Goal: Browse casually: Explore the website without a specific task or goal

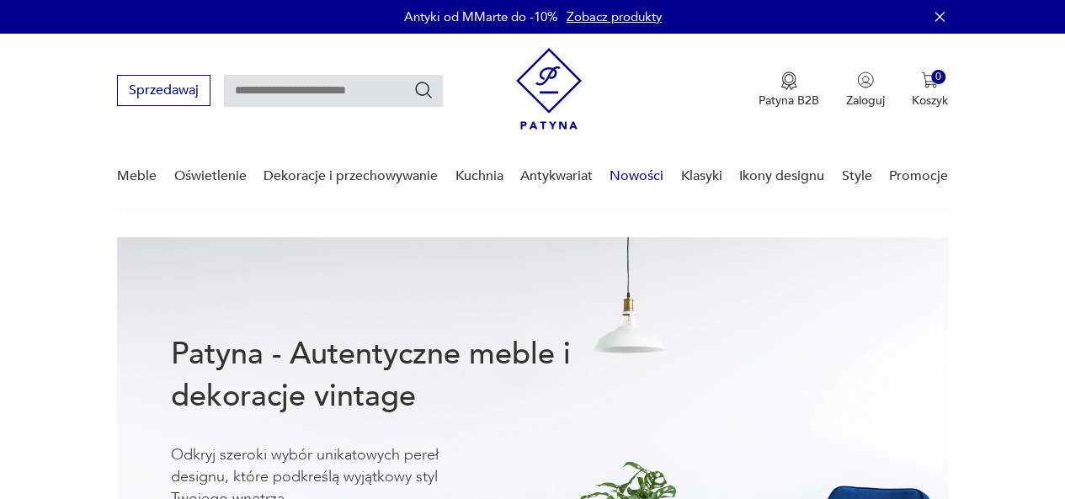
click at [634, 174] on link "Nowości" at bounding box center [637, 176] width 54 height 65
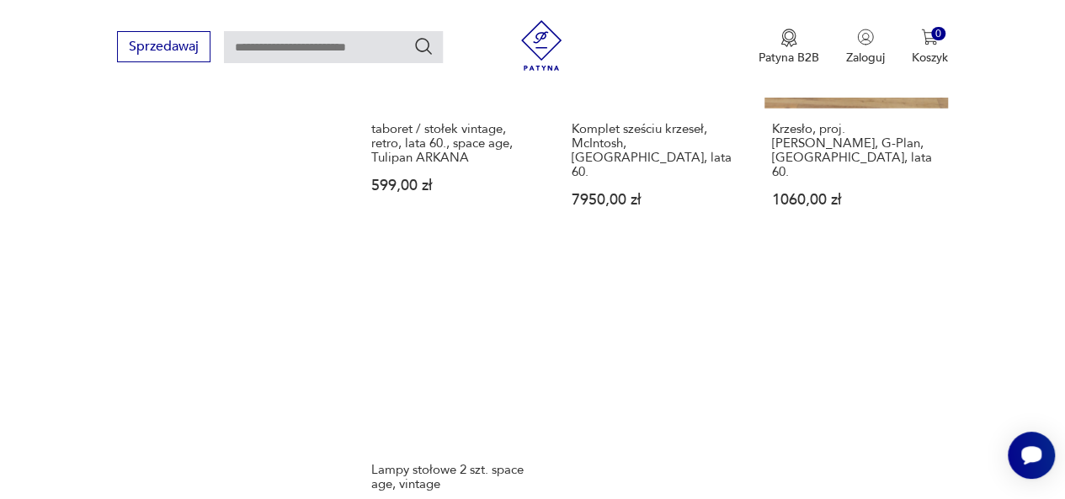
scroll to position [2097, 0]
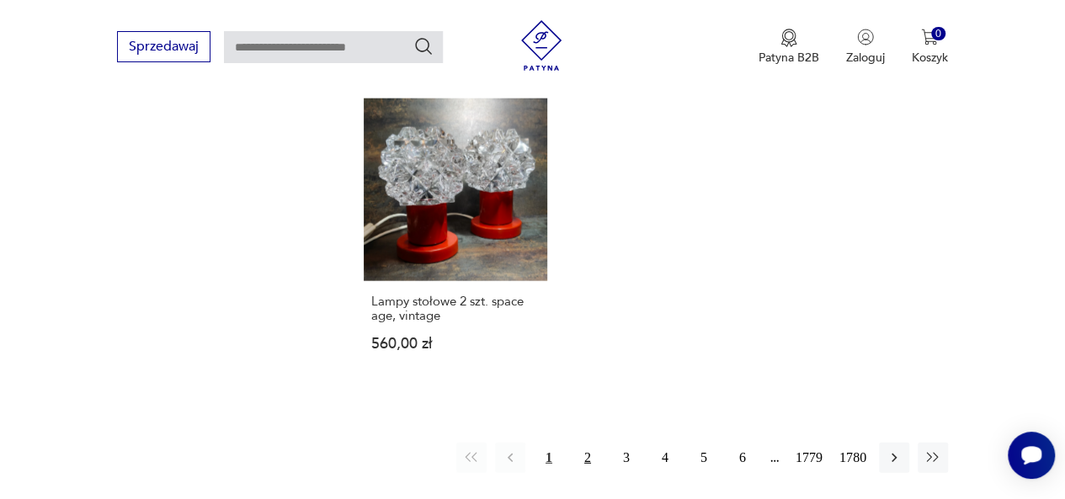
click at [588, 443] on button "2" at bounding box center [588, 458] width 30 height 30
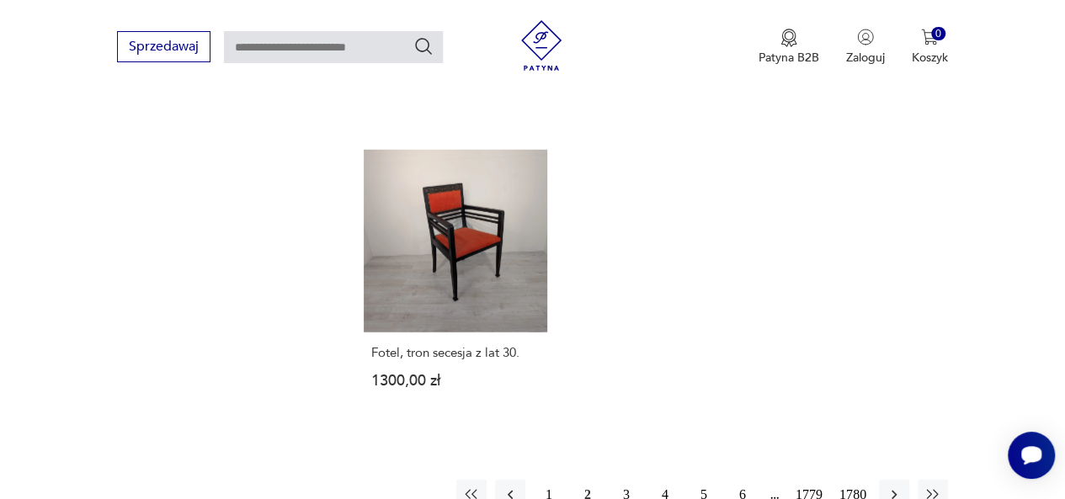
scroll to position [2322, 0]
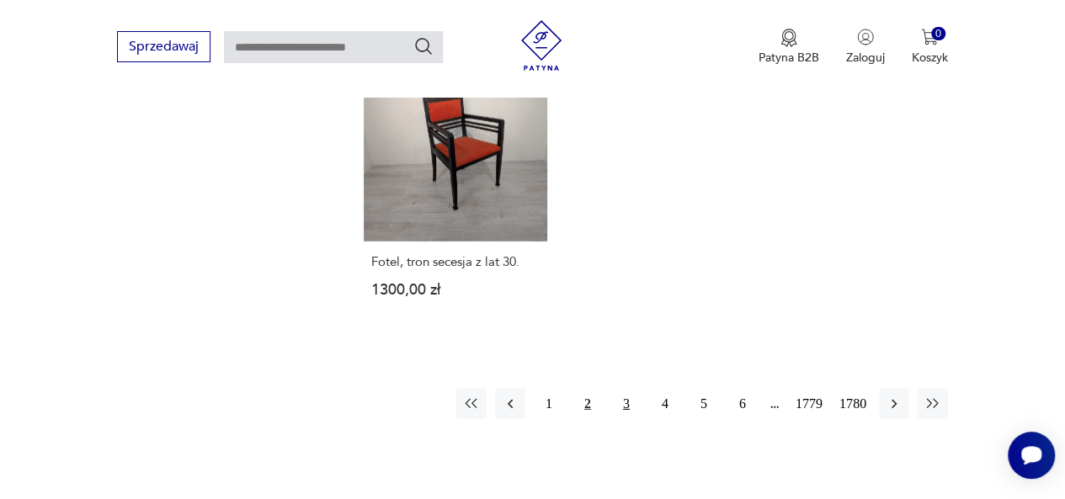
click at [627, 389] on button "3" at bounding box center [626, 404] width 30 height 30
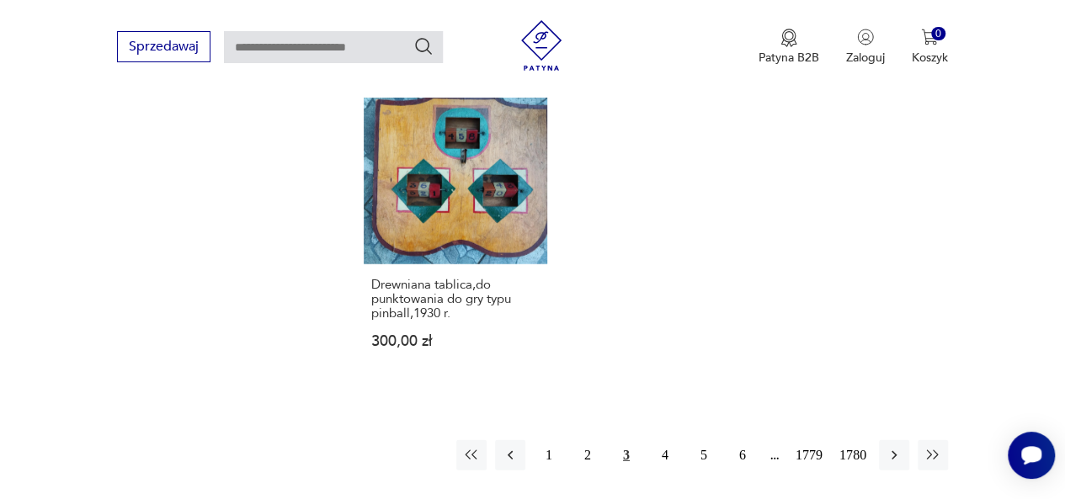
scroll to position [2154, 0]
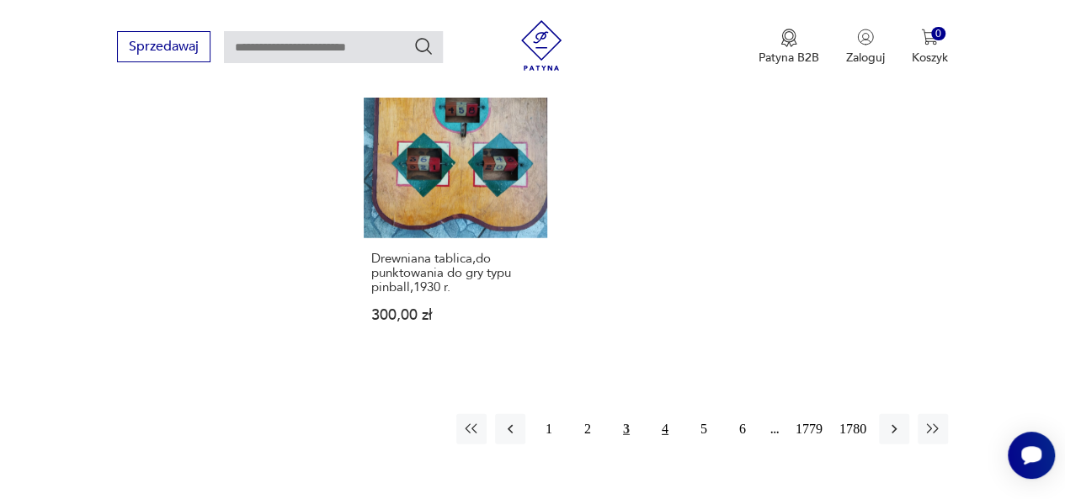
click at [664, 415] on button "4" at bounding box center [665, 429] width 30 height 30
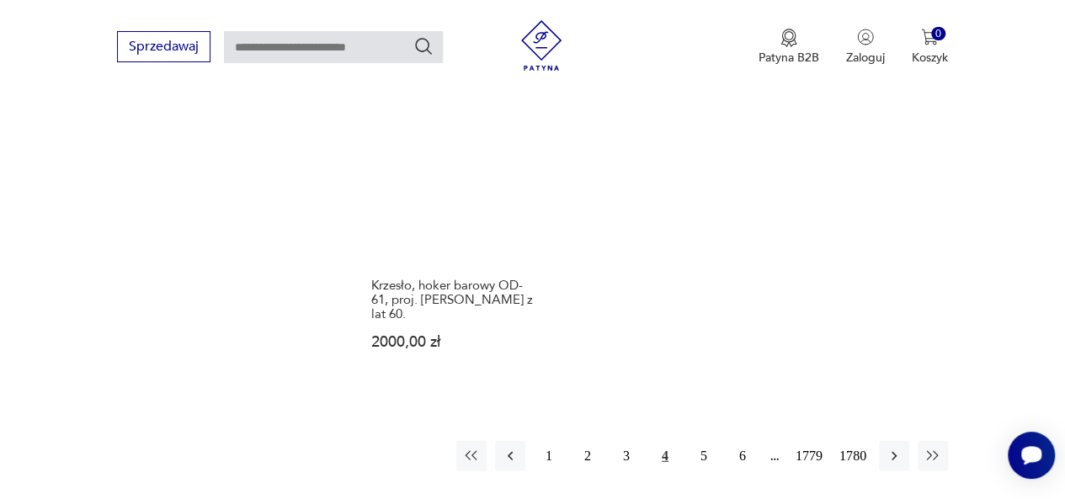
scroll to position [2070, 0]
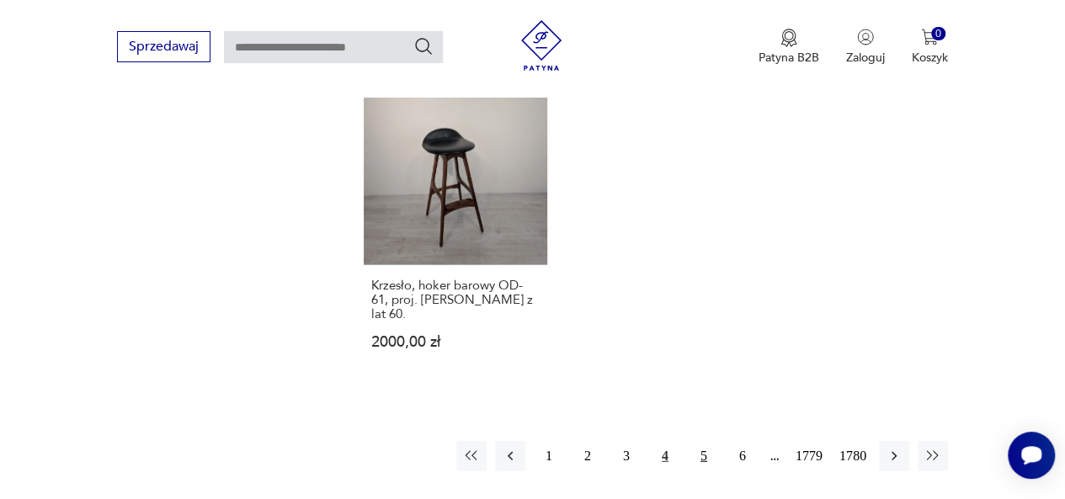
click at [704, 441] on button "5" at bounding box center [704, 456] width 30 height 30
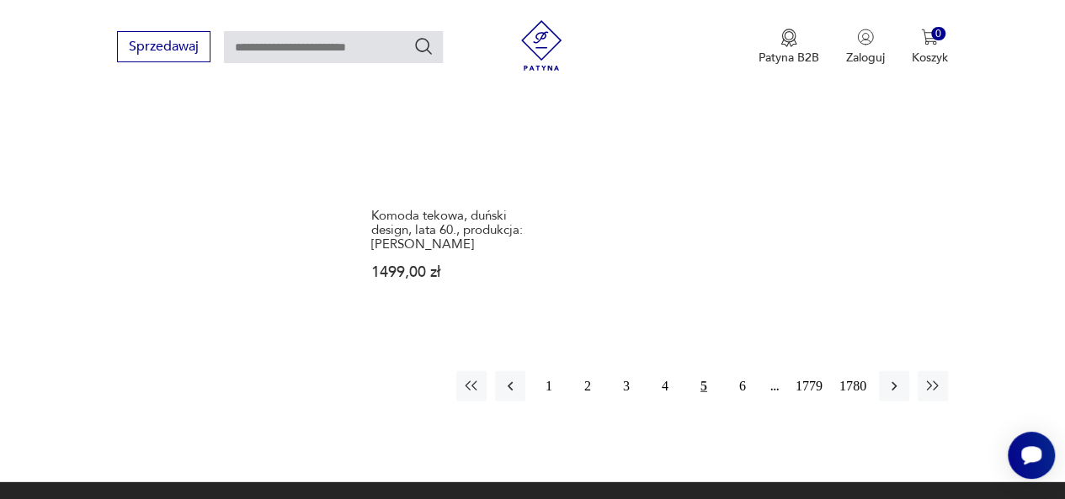
scroll to position [2322, 0]
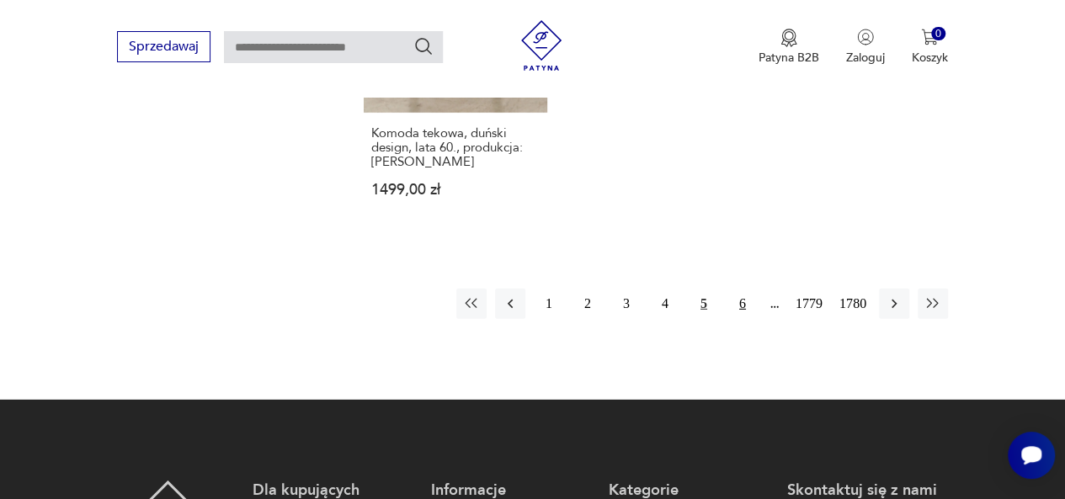
click at [744, 289] on button "6" at bounding box center [743, 304] width 30 height 30
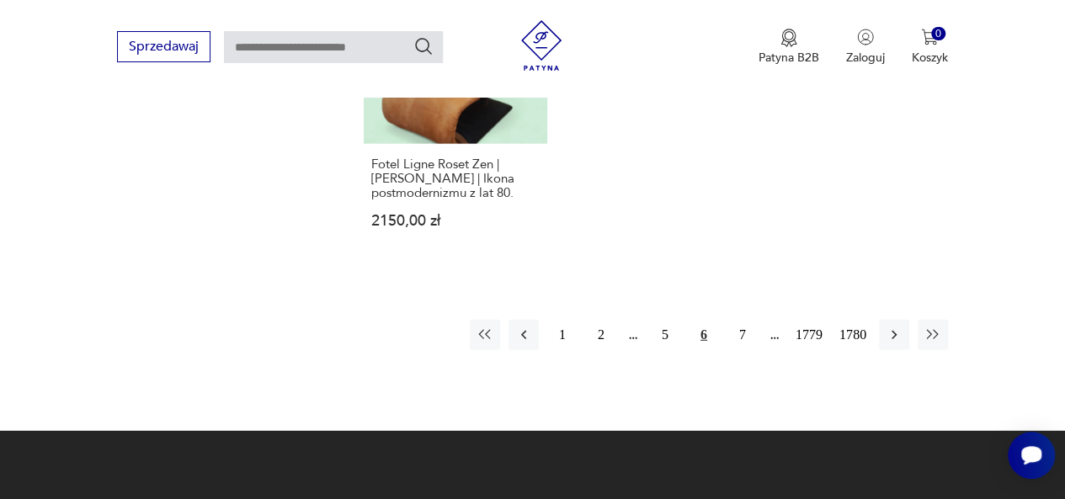
scroll to position [2238, 0]
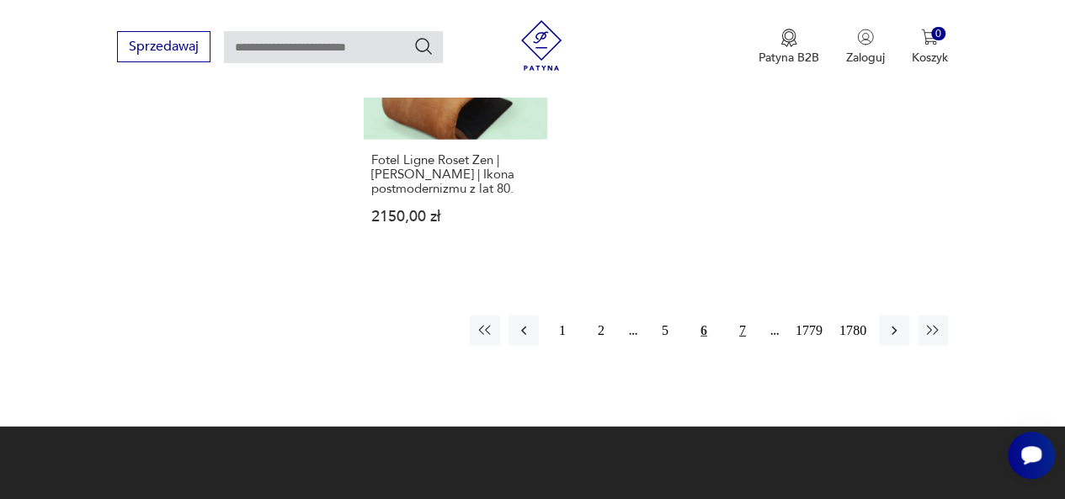
click at [743, 328] on button "7" at bounding box center [743, 331] width 30 height 30
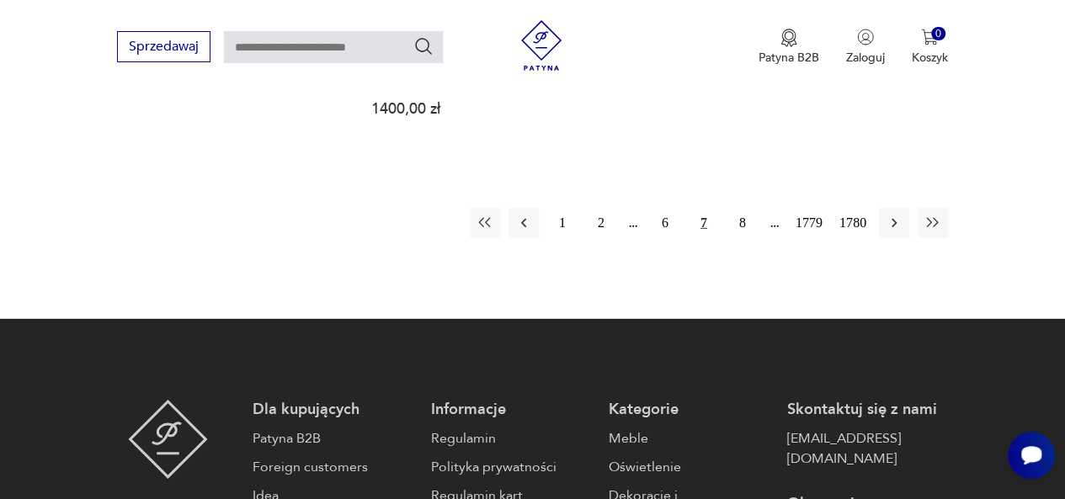
scroll to position [2407, 0]
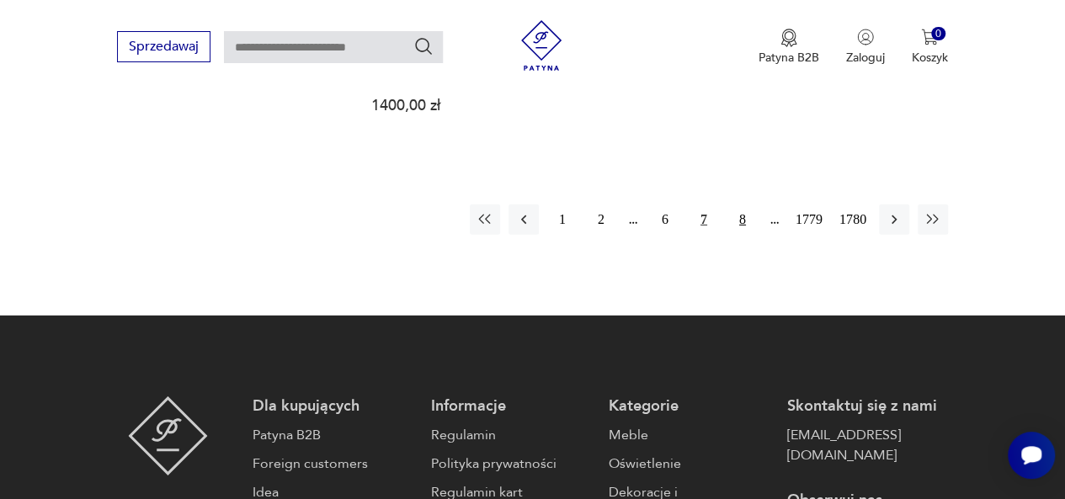
click at [740, 205] on button "8" at bounding box center [743, 220] width 30 height 30
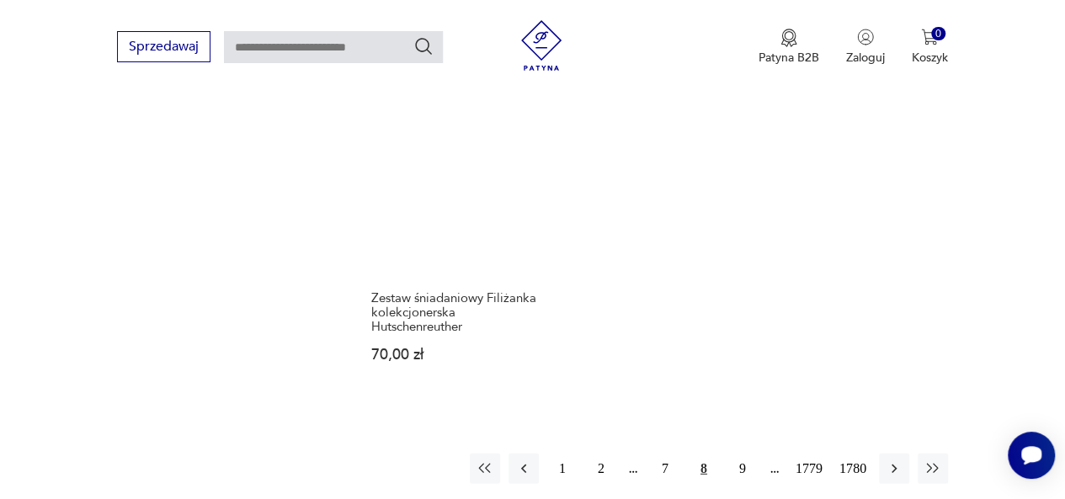
scroll to position [2154, 0]
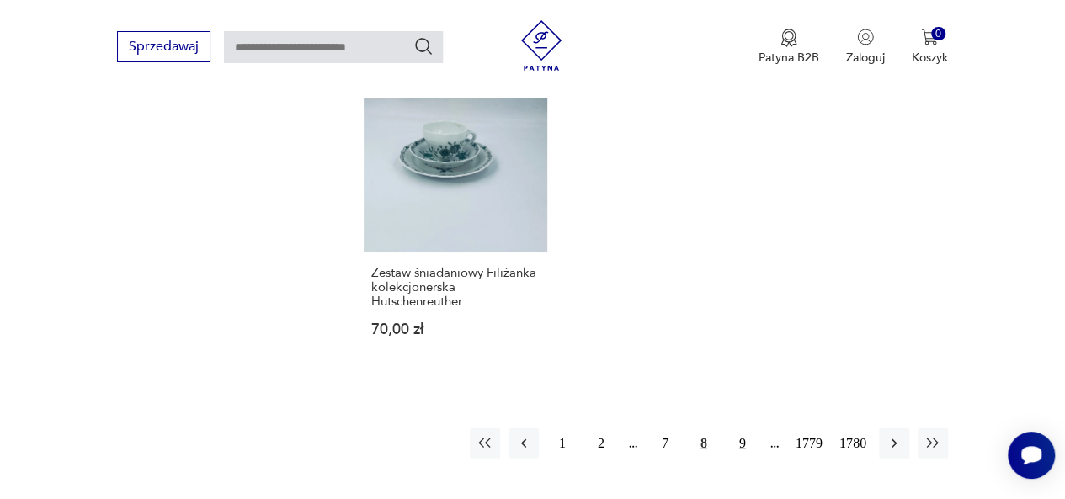
click at [744, 429] on button "9" at bounding box center [743, 444] width 30 height 30
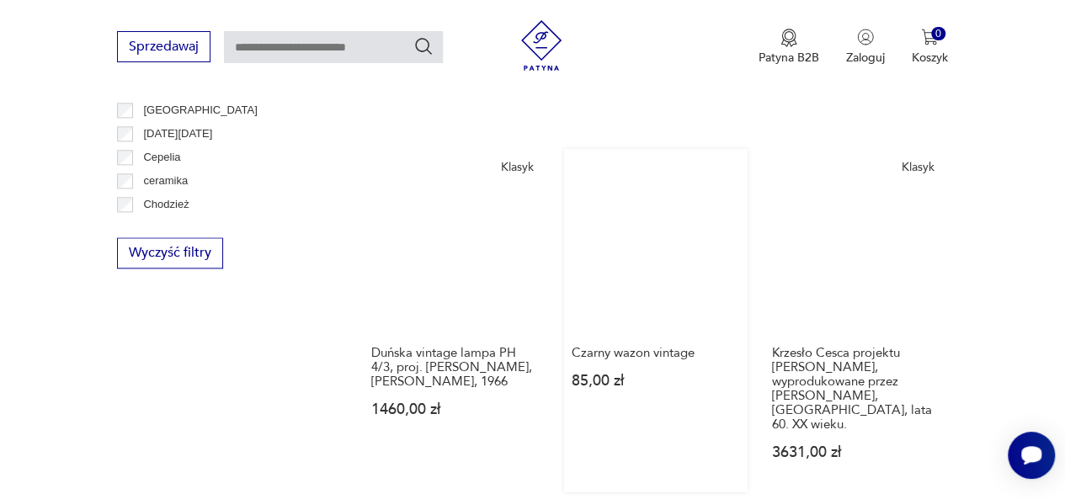
scroll to position [1059, 0]
